Goal: Information Seeking & Learning: Learn about a topic

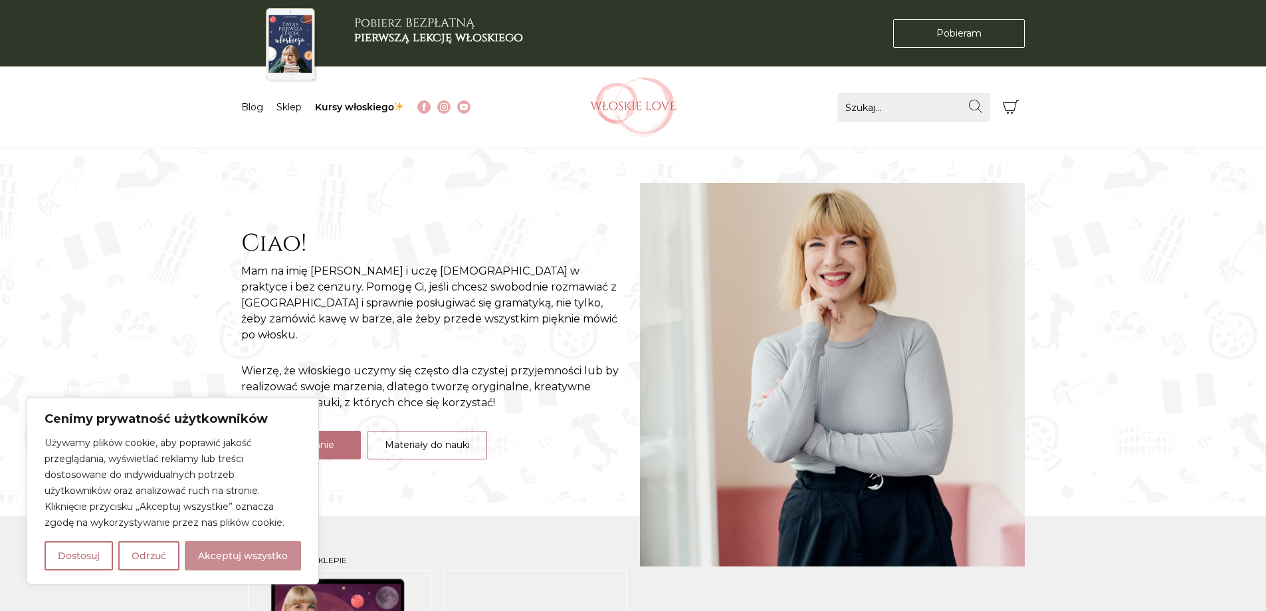
click at [261, 559] on button "Akceptuj wszystko" at bounding box center [243, 555] width 116 height 29
checkbox input "true"
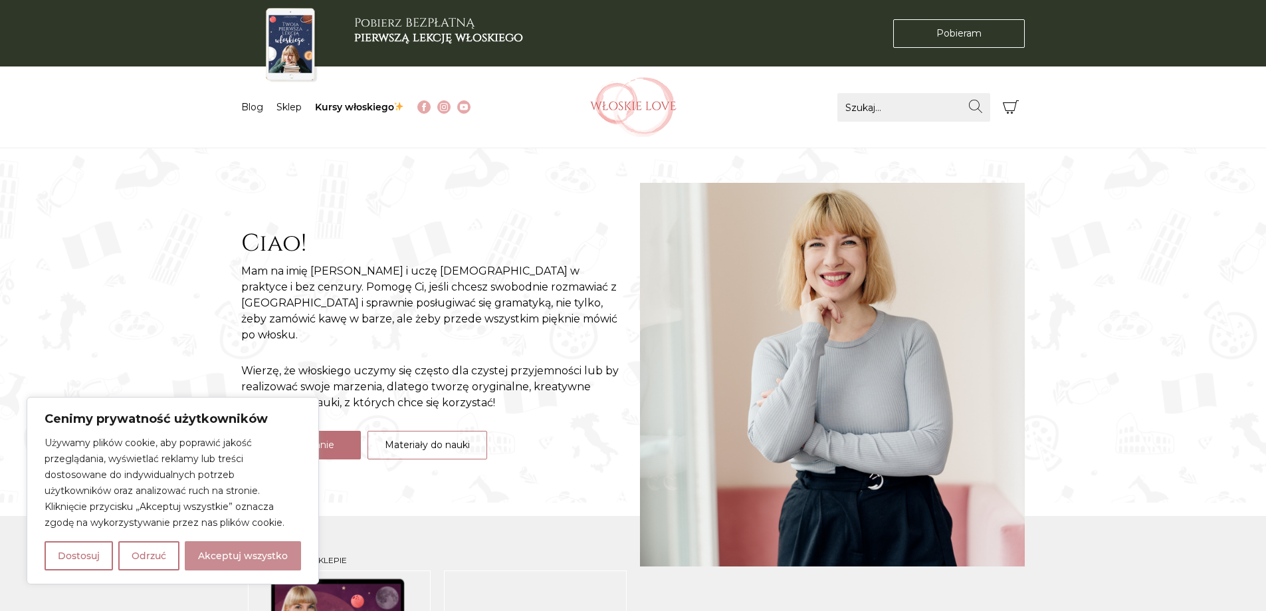
checkbox input "true"
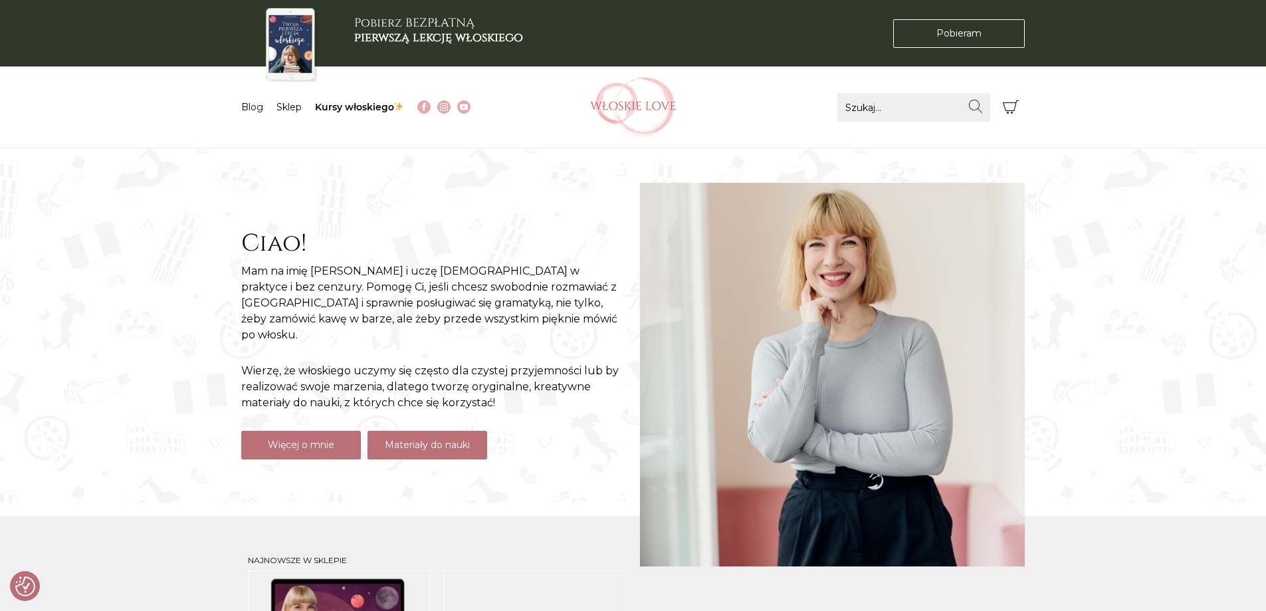
click at [393, 435] on link "Materiały do nauki" at bounding box center [427, 445] width 120 height 29
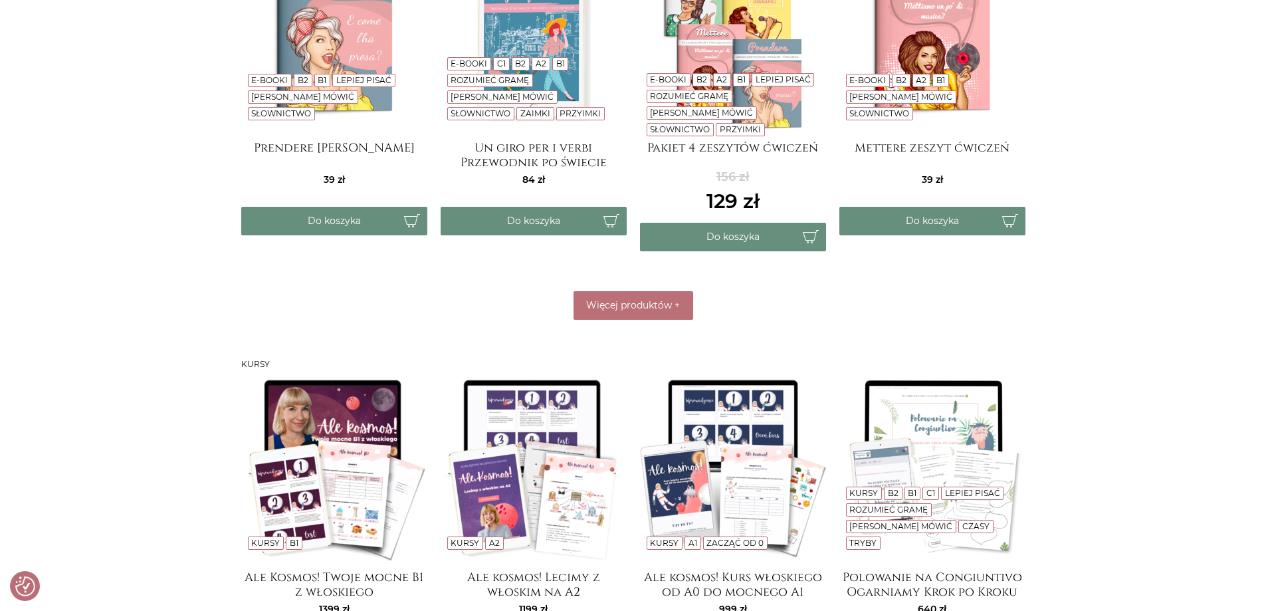
scroll to position [930, 0]
